Goal: Task Accomplishment & Management: Use online tool/utility

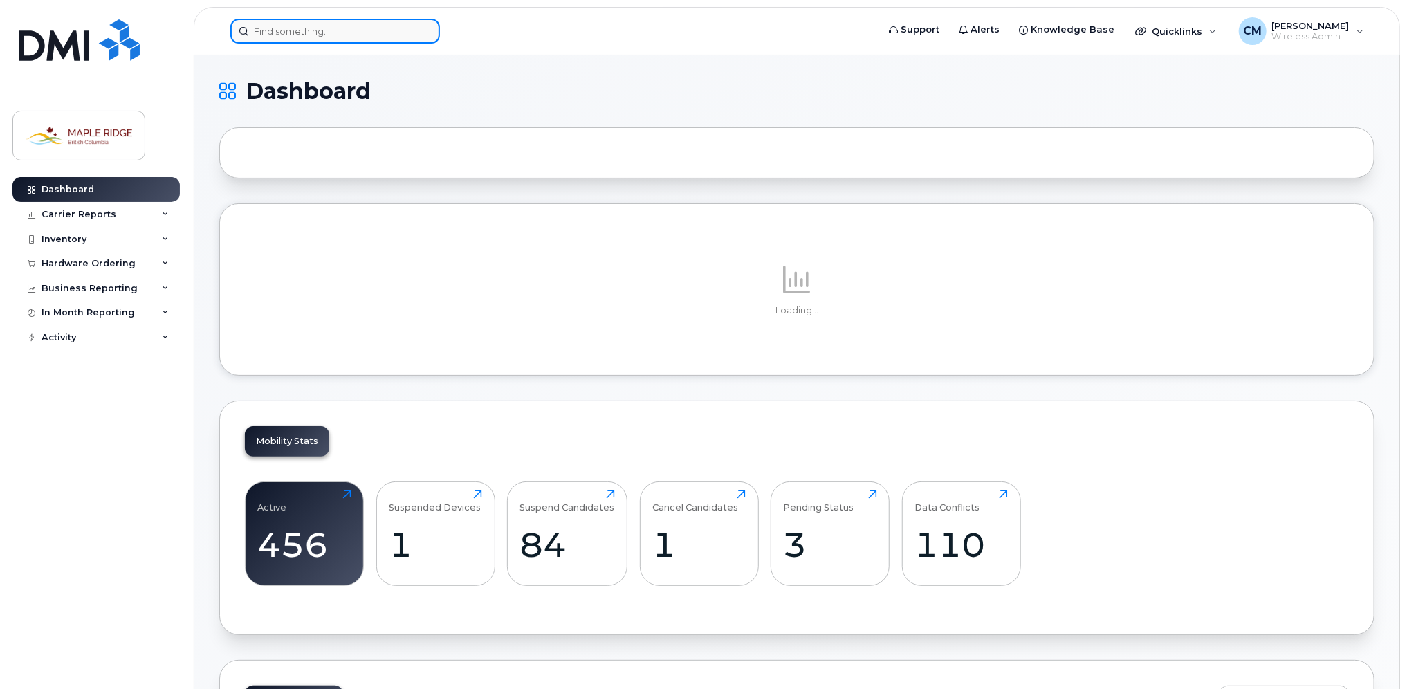
click at [390, 22] on input at bounding box center [335, 31] width 210 height 25
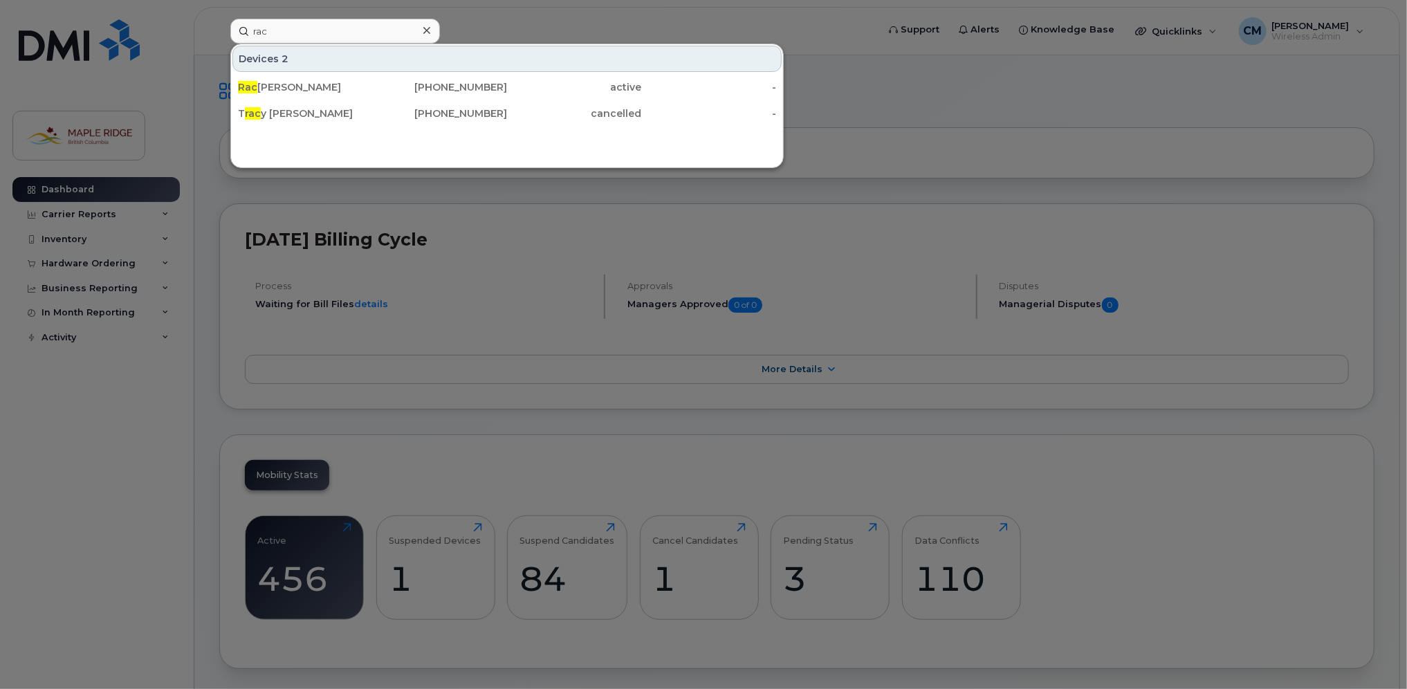
click at [470, 11] on div at bounding box center [703, 344] width 1407 height 689
click at [342, 24] on input "rac" at bounding box center [335, 31] width 210 height 25
type input "Rachel"
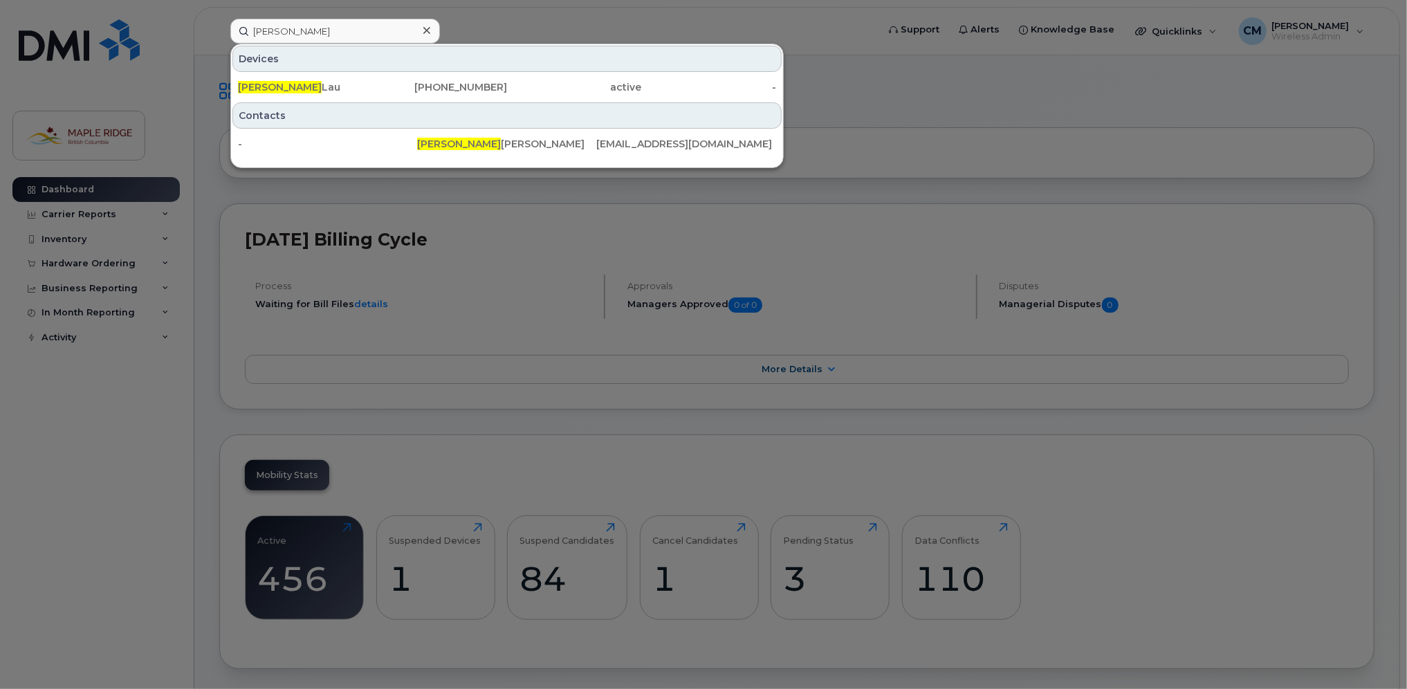
click at [312, 89] on div "Rachel Lau" at bounding box center [305, 87] width 135 height 14
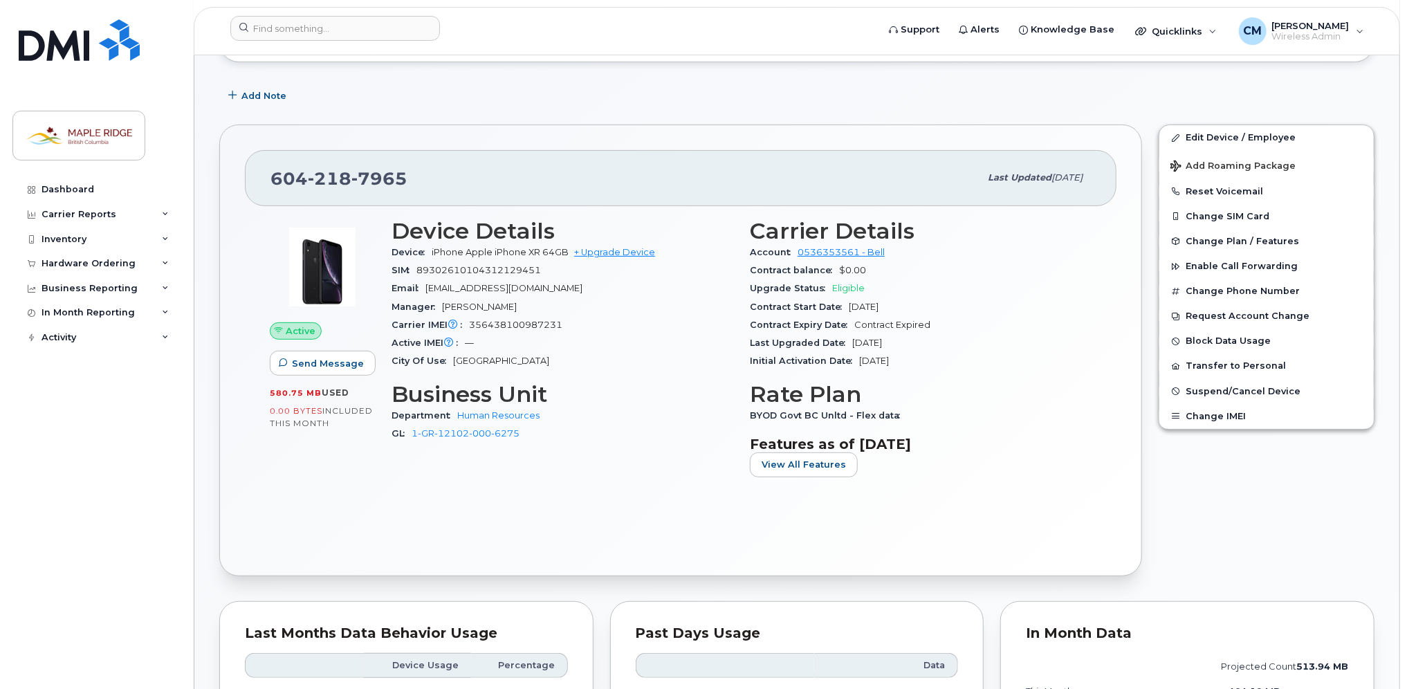
scroll to position [207, 0]
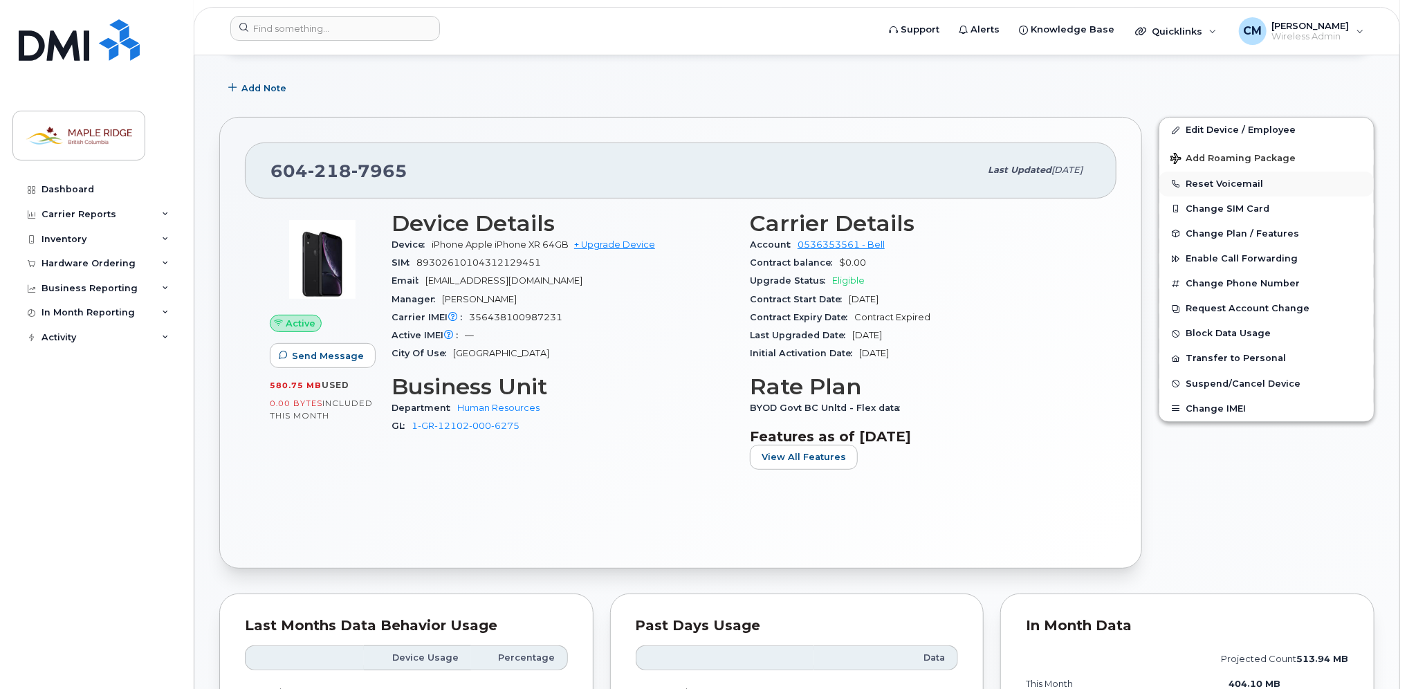
click at [1226, 178] on button "Reset Voicemail" at bounding box center [1266, 184] width 214 height 25
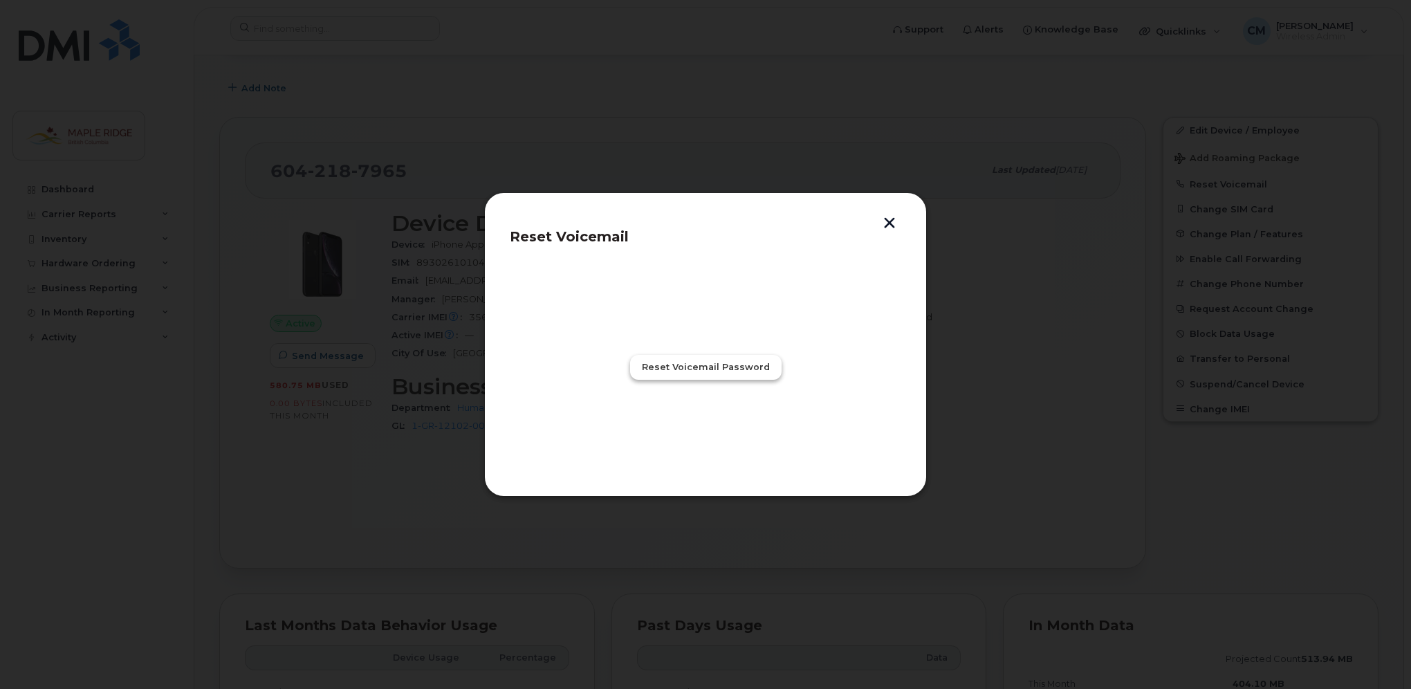
click at [689, 364] on span "Reset Voicemail Password" at bounding box center [706, 366] width 128 height 13
click at [710, 425] on span "Close" at bounding box center [706, 427] width 28 height 13
